Goal: Task Accomplishment & Management: Manage account settings

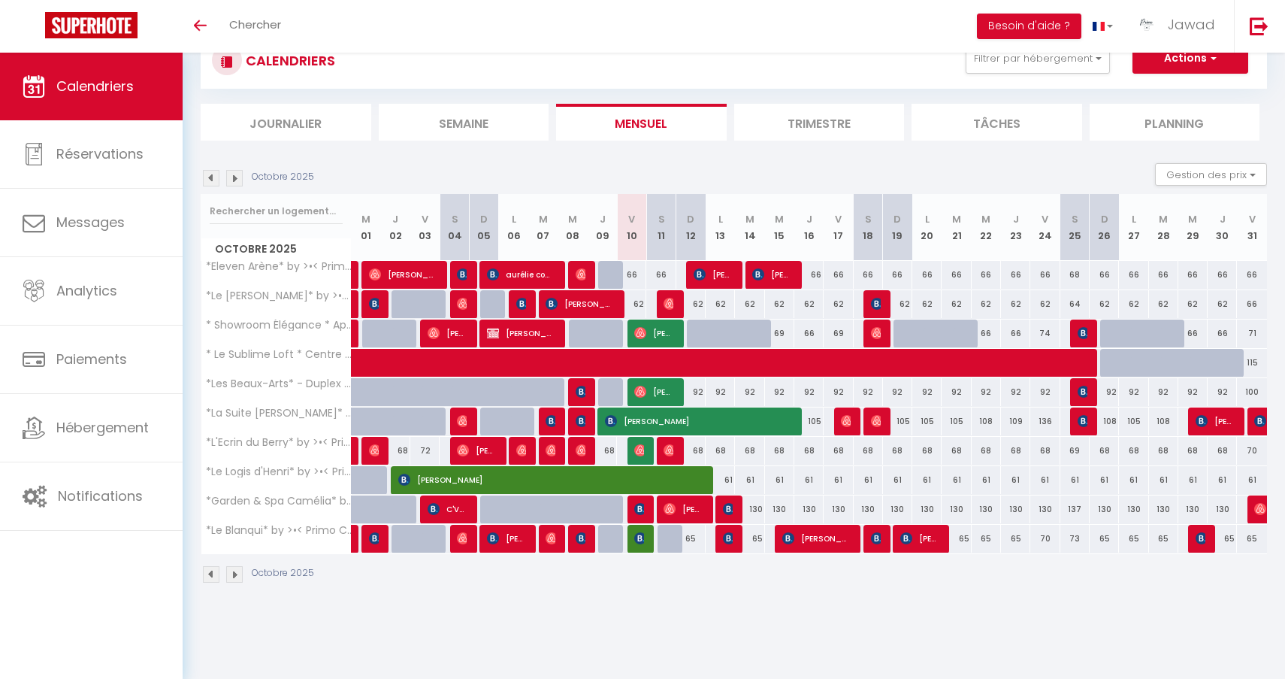
scroll to position [53, 0]
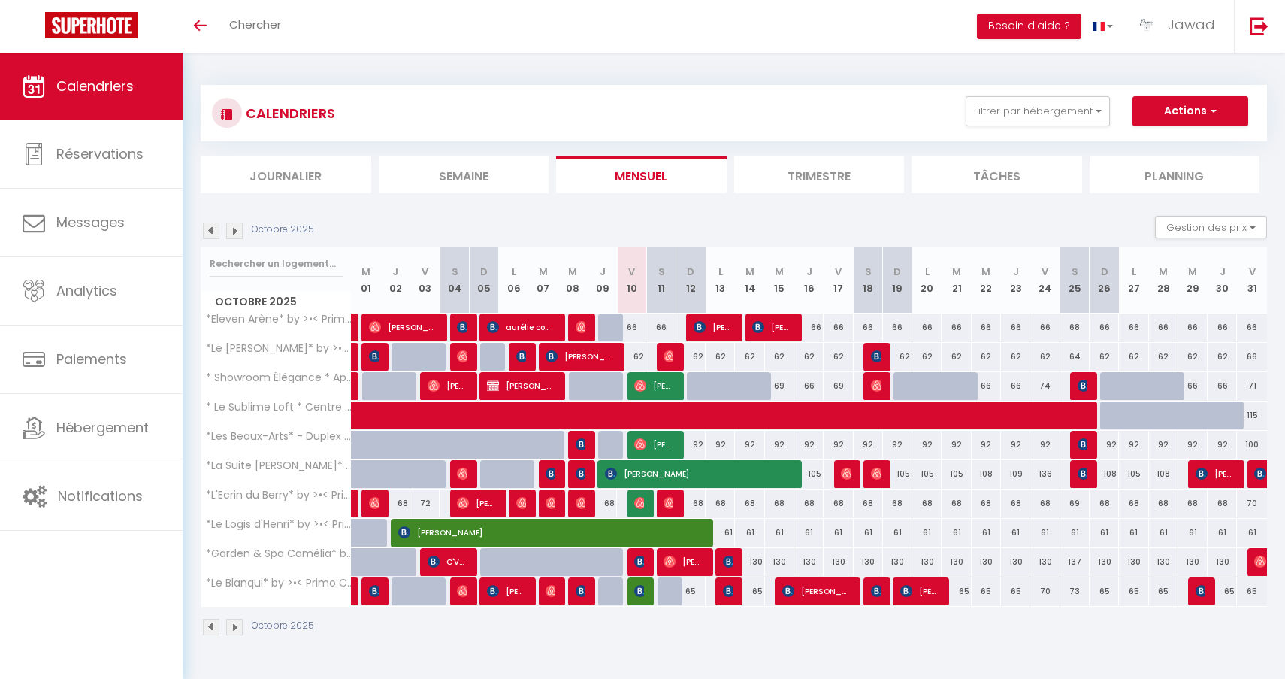
click at [643, 568] on span "Siwar Dridi" at bounding box center [639, 561] width 10 height 29
select select "OK"
select select "1"
select select "0"
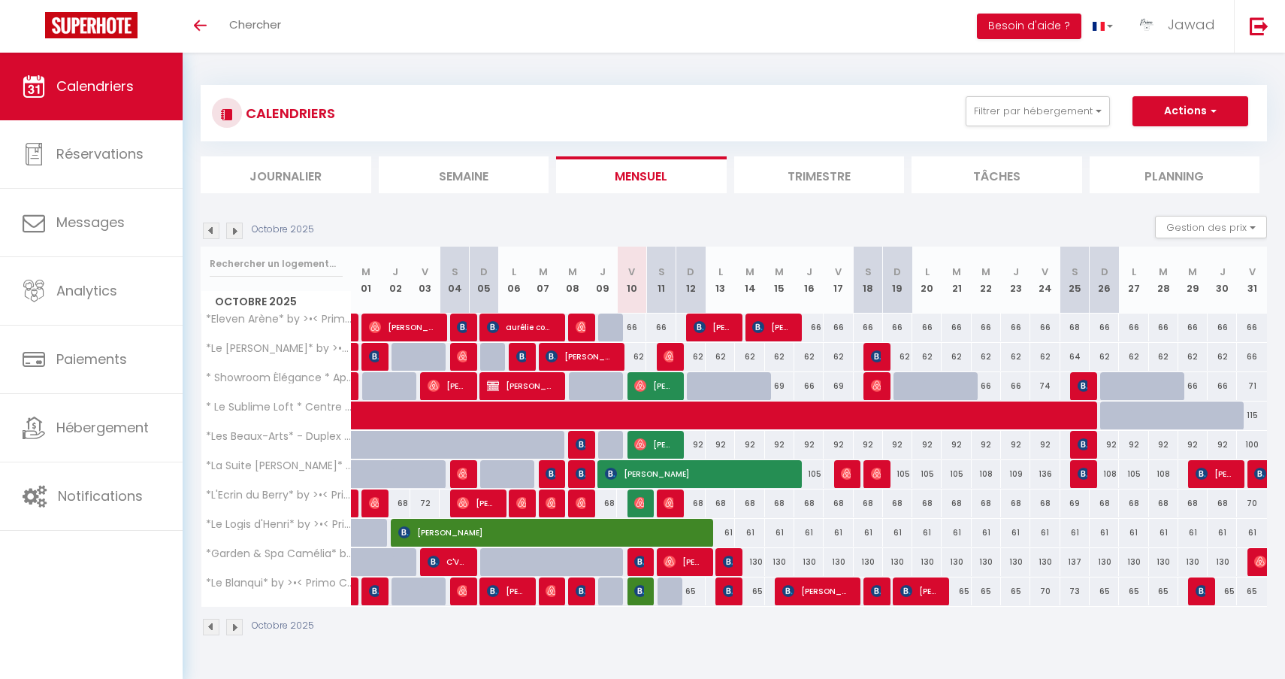
select select "1"
select select
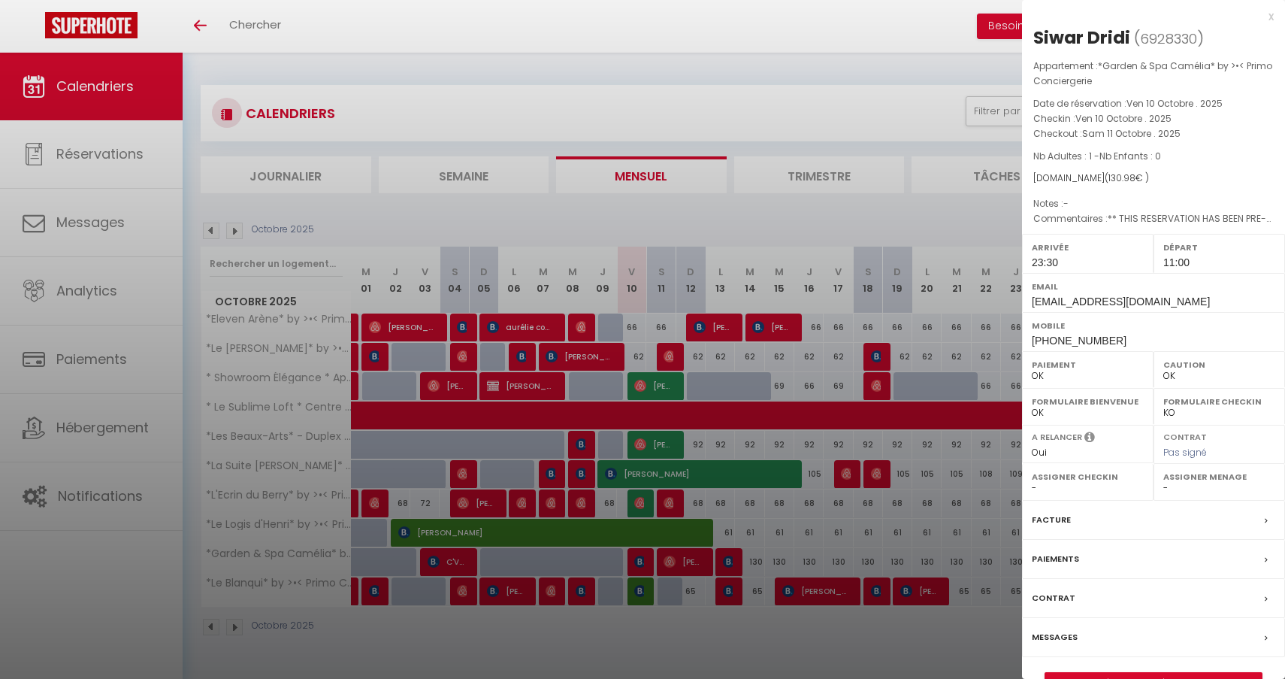
click at [1134, 673] on link "Détails de la réservation" at bounding box center [1154, 683] width 217 height 20
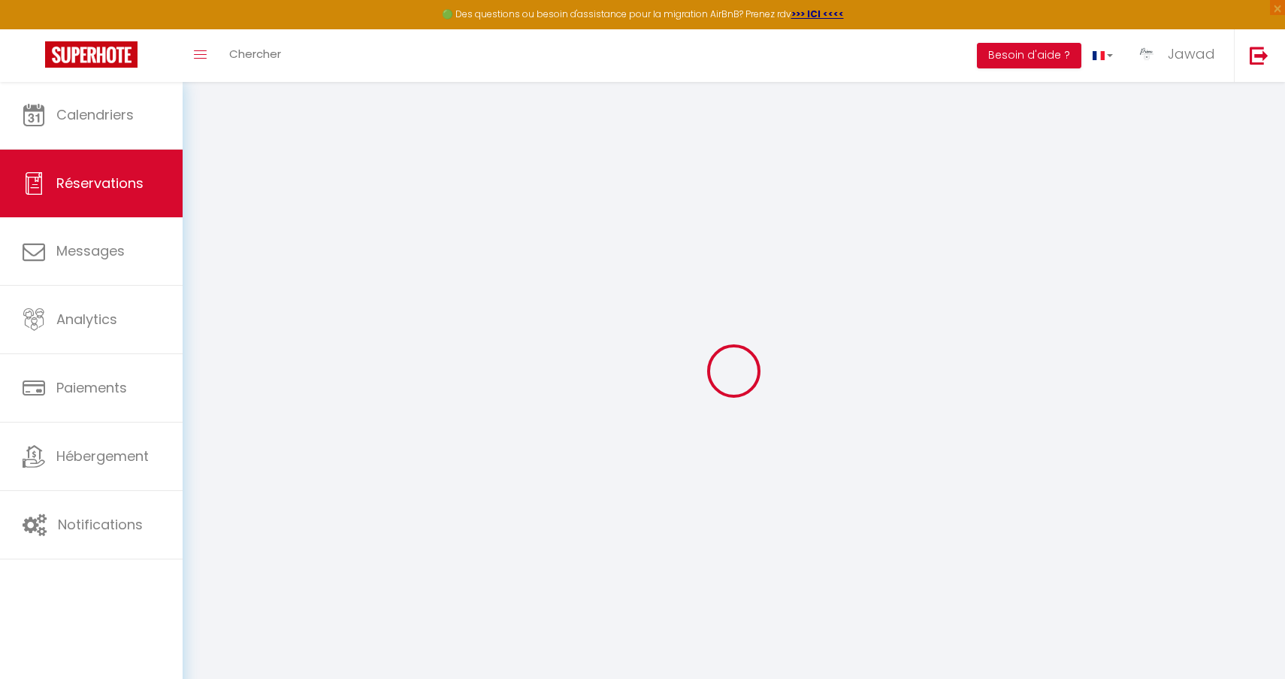
select select
checkbox input "false"
select select
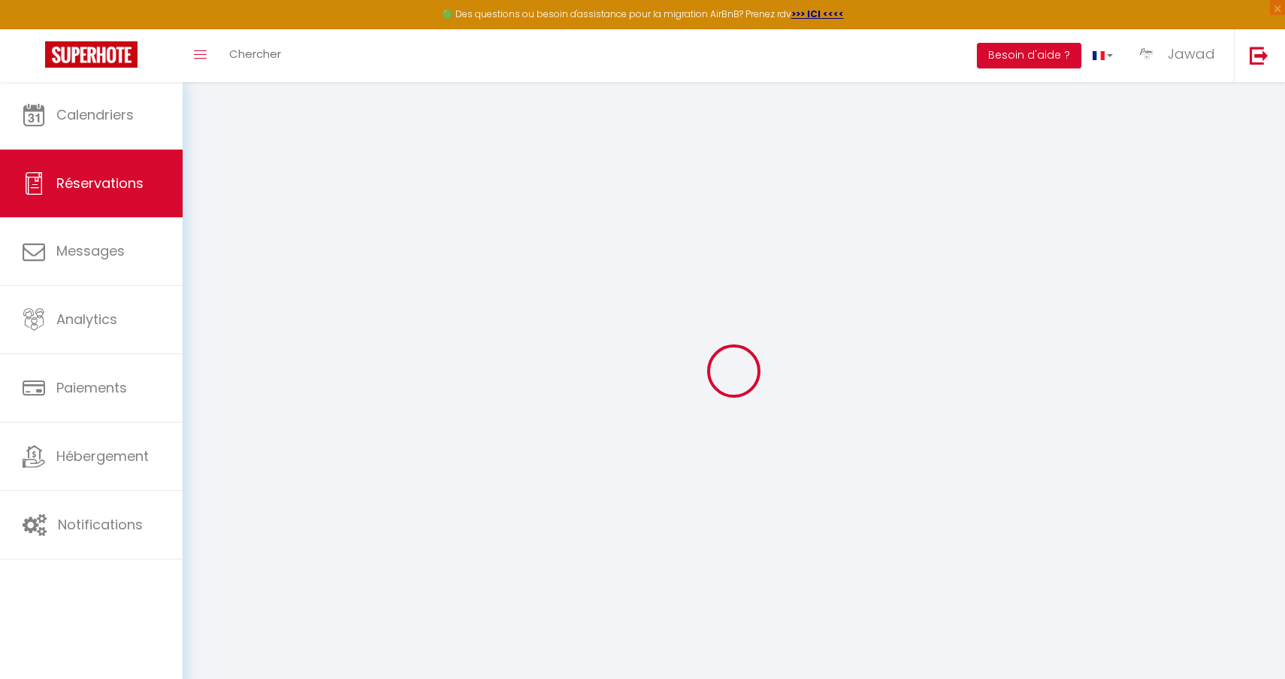
checkbox input "false"
type textarea "** THIS RESERVATION HAS BEEN PRE-PAID ** BOOKING NOTE : Payment charge is EUR 1…"
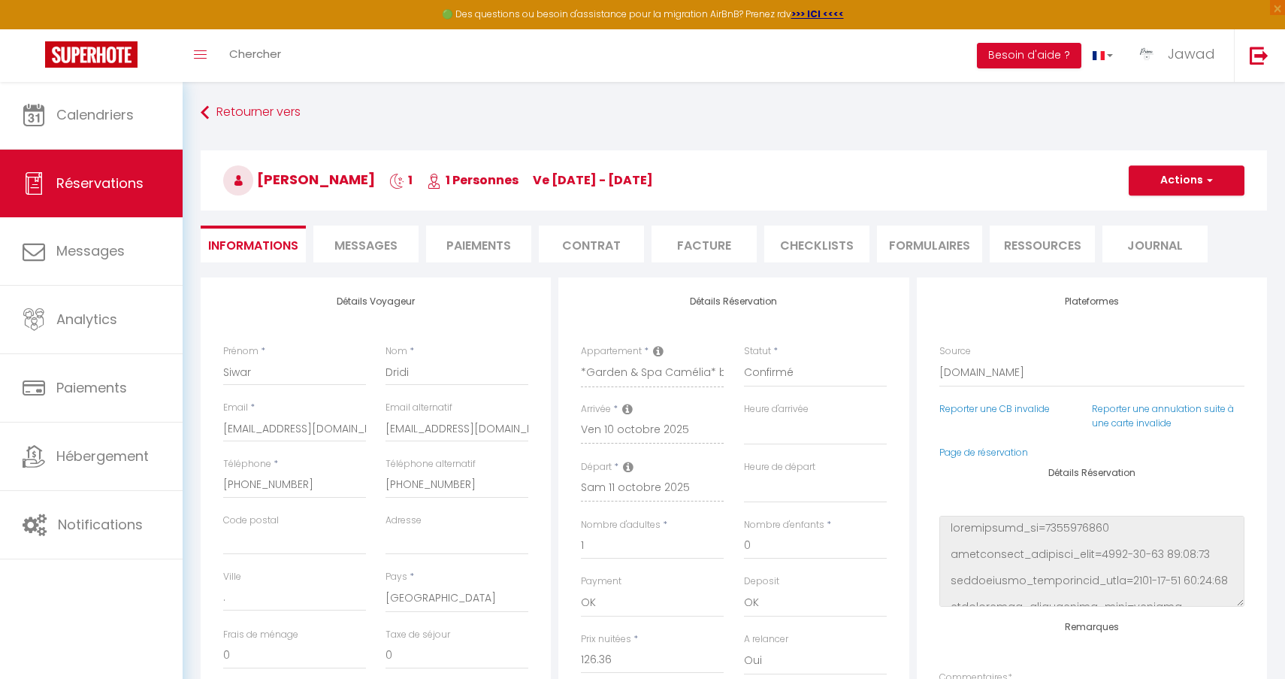
type input "4.62"
select select
checkbox input "false"
select select "23:30"
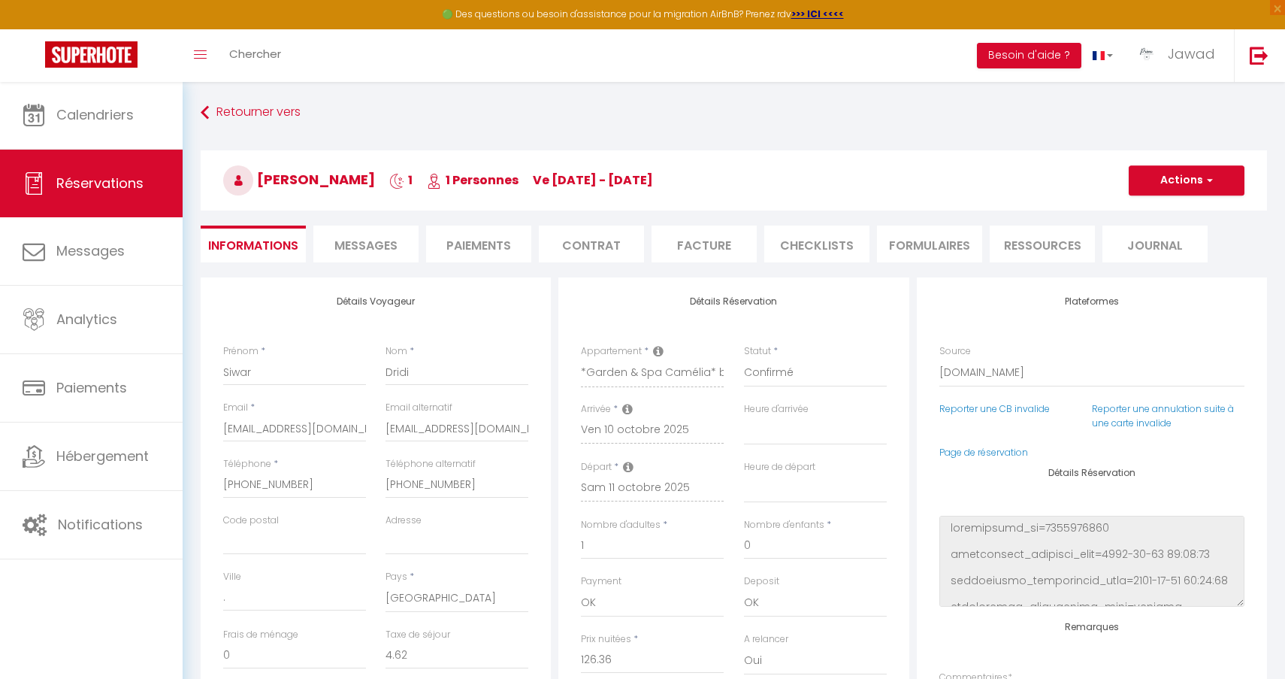
select select "11:00"
click at [366, 253] on span "Messages" at bounding box center [366, 245] width 63 height 17
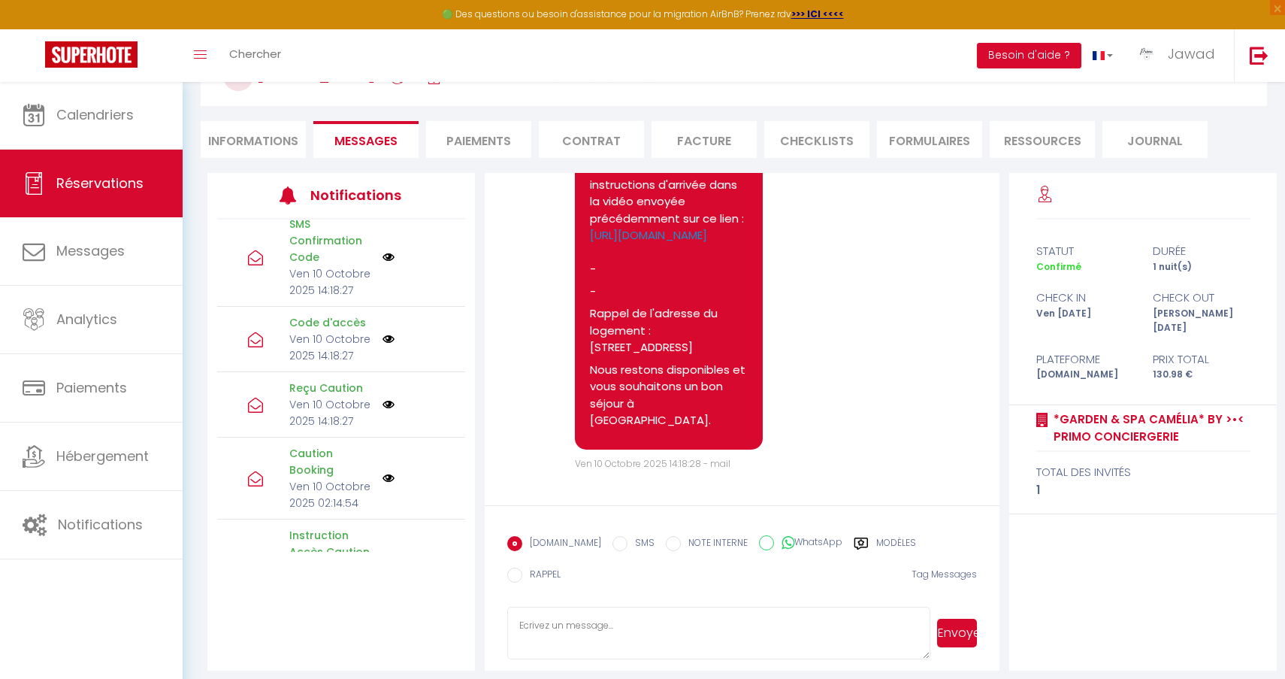
scroll to position [104, 0]
click at [242, 123] on li "Informations" at bounding box center [253, 140] width 105 height 37
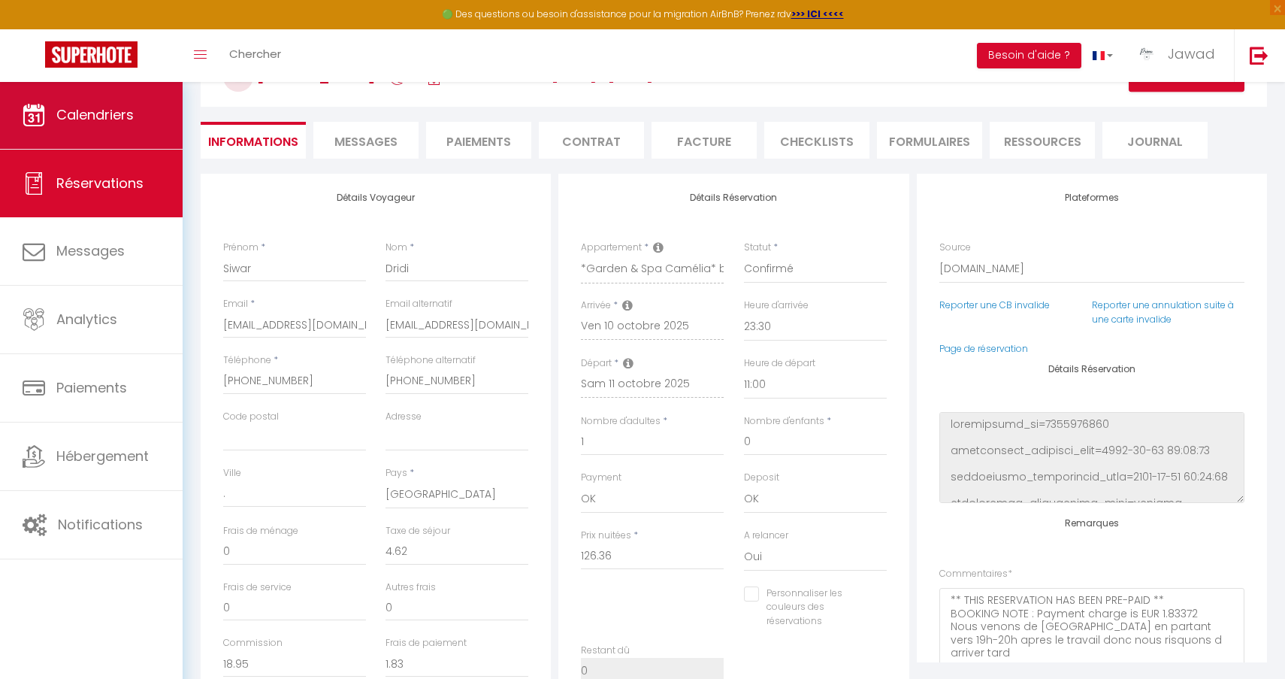
click at [156, 130] on link "Calendriers" at bounding box center [91, 115] width 183 height 68
